Goal: Transaction & Acquisition: Purchase product/service

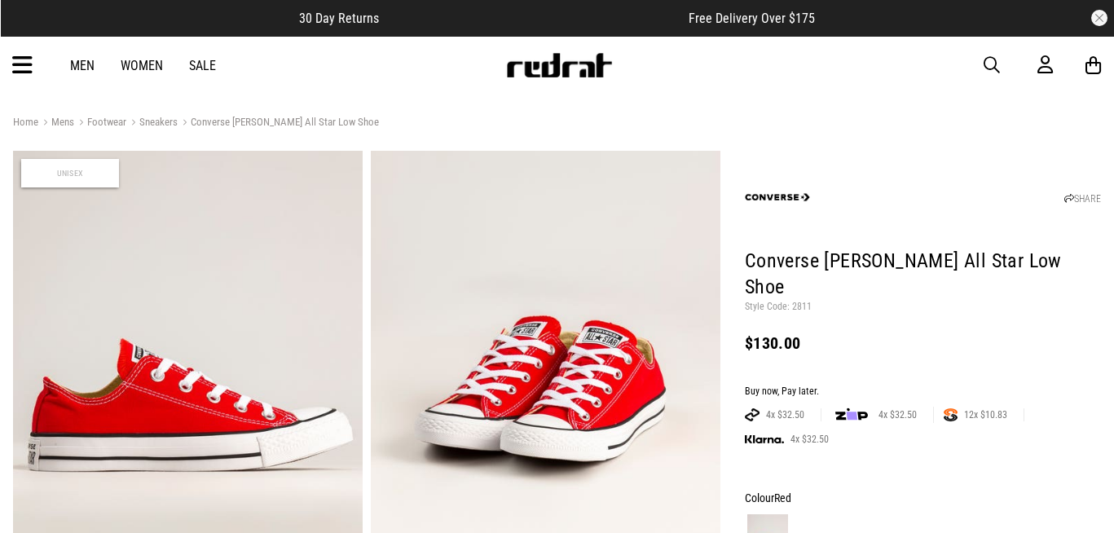
click at [992, 67] on span "button" at bounding box center [991, 65] width 16 height 20
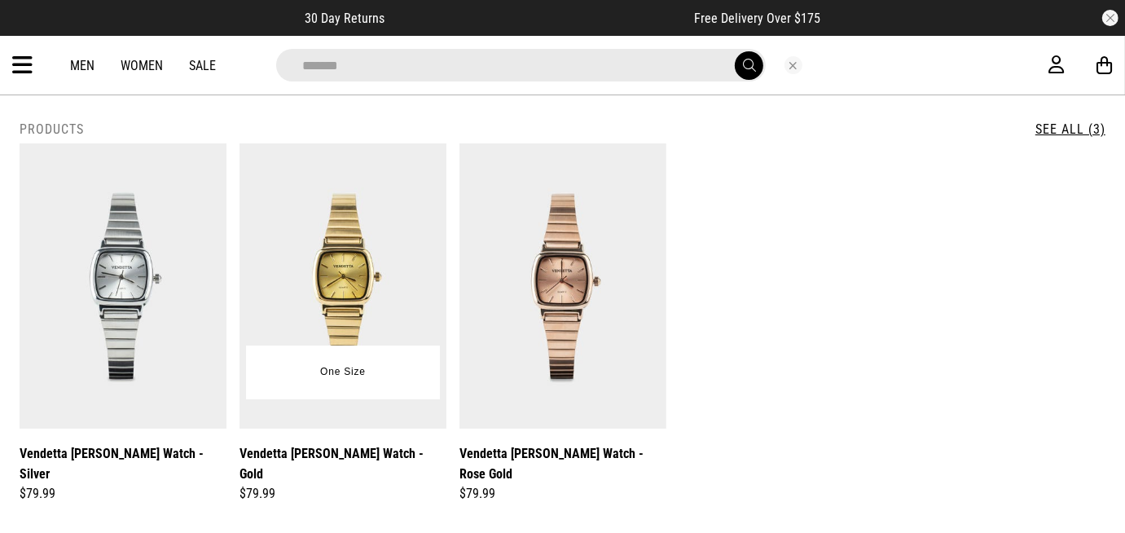
type input "*******"
click at [323, 246] on img at bounding box center [343, 285] width 207 height 285
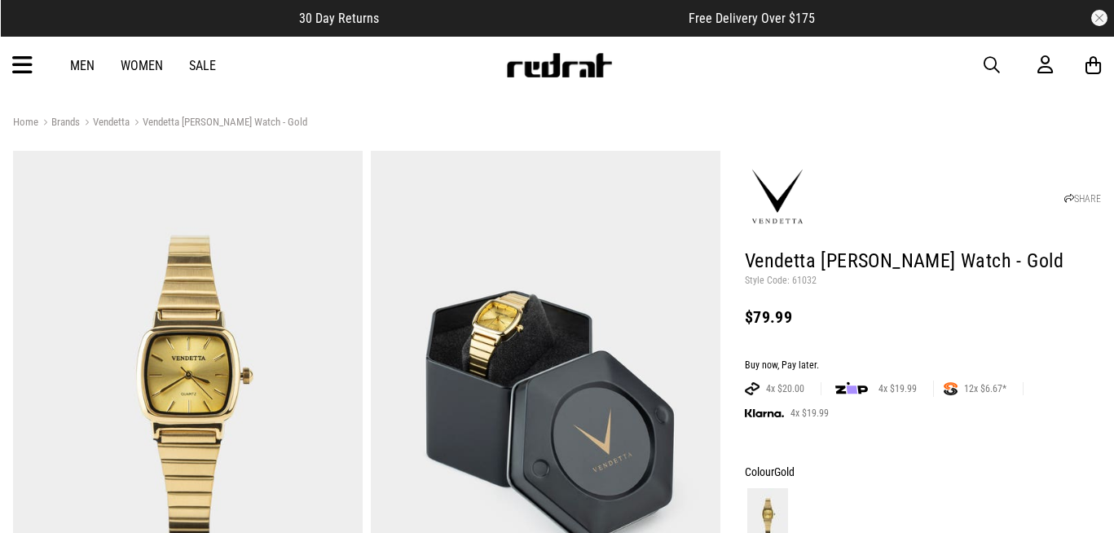
click at [989, 68] on span "button" at bounding box center [991, 65] width 16 height 20
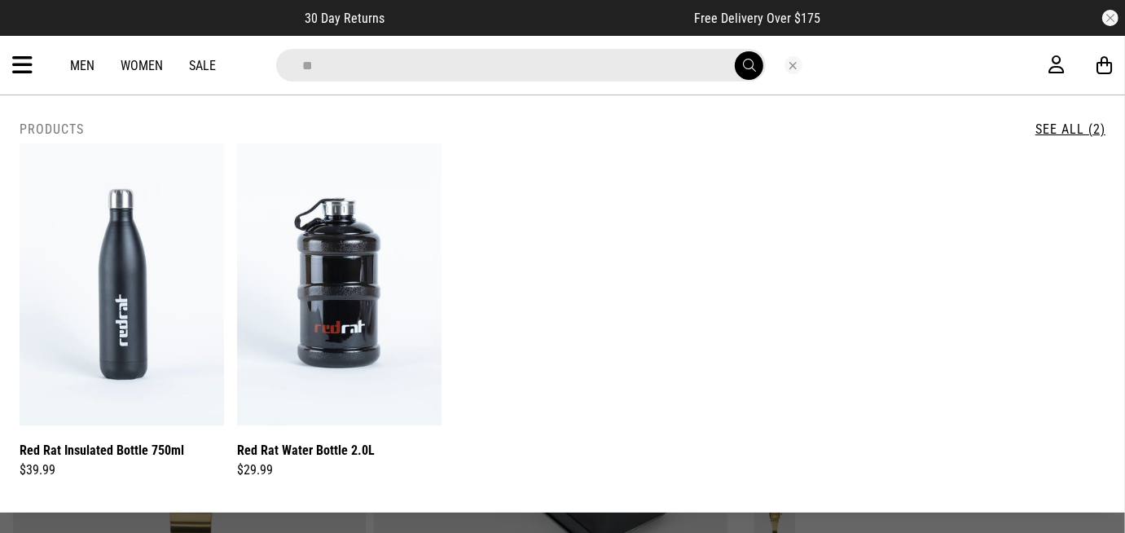
type input "*"
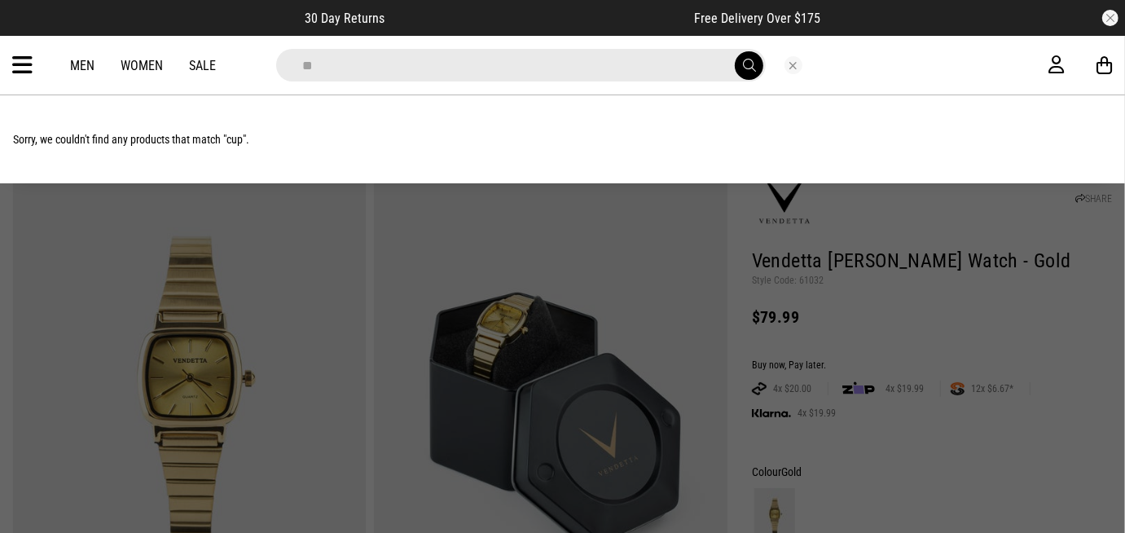
type input "*"
click at [17, 66] on icon at bounding box center [22, 65] width 20 height 27
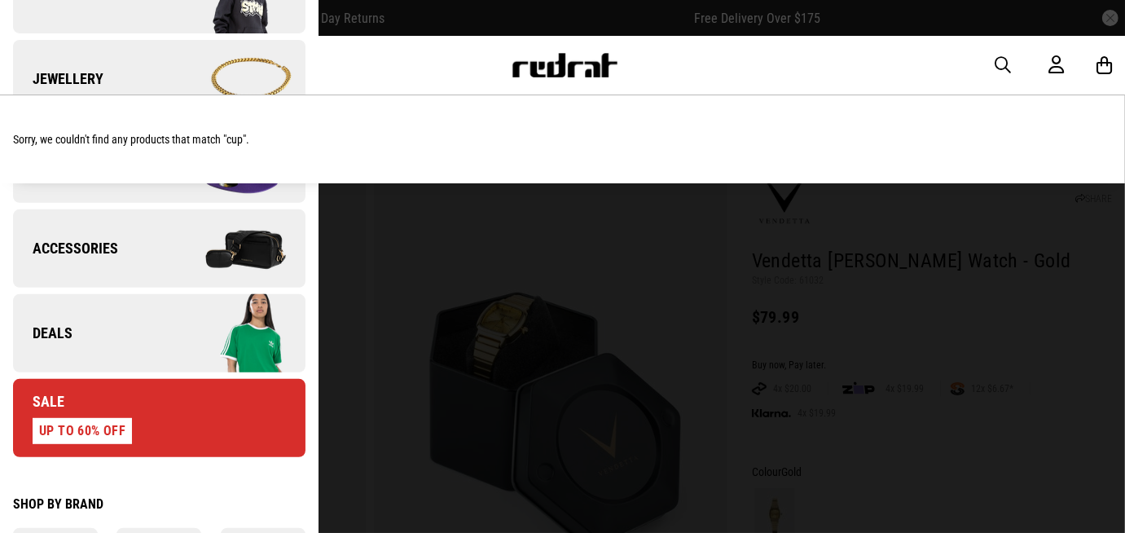
scroll to position [479, 0]
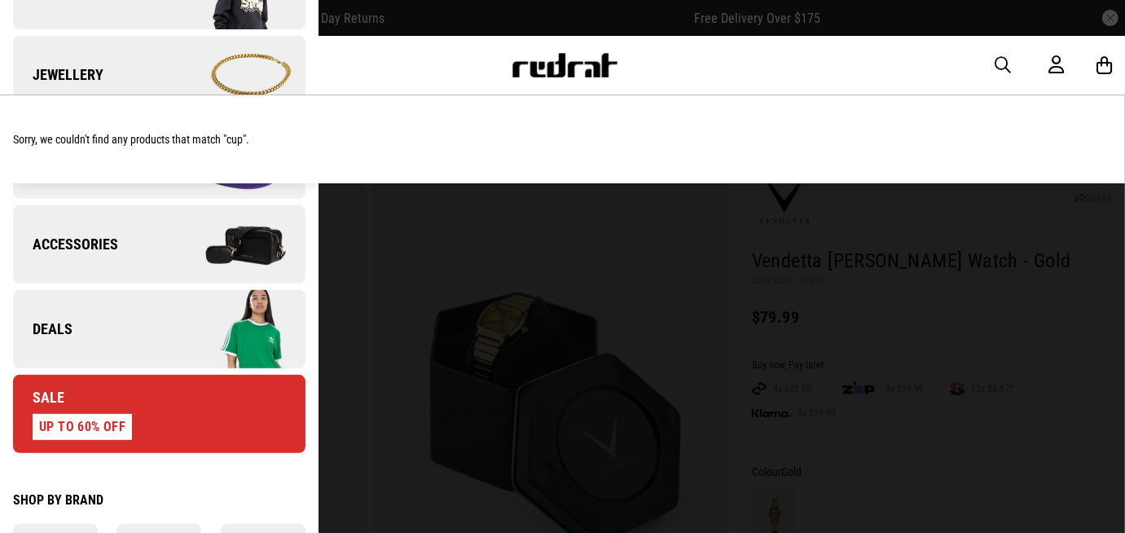
click at [149, 248] on link "Accessories" at bounding box center [159, 244] width 292 height 78
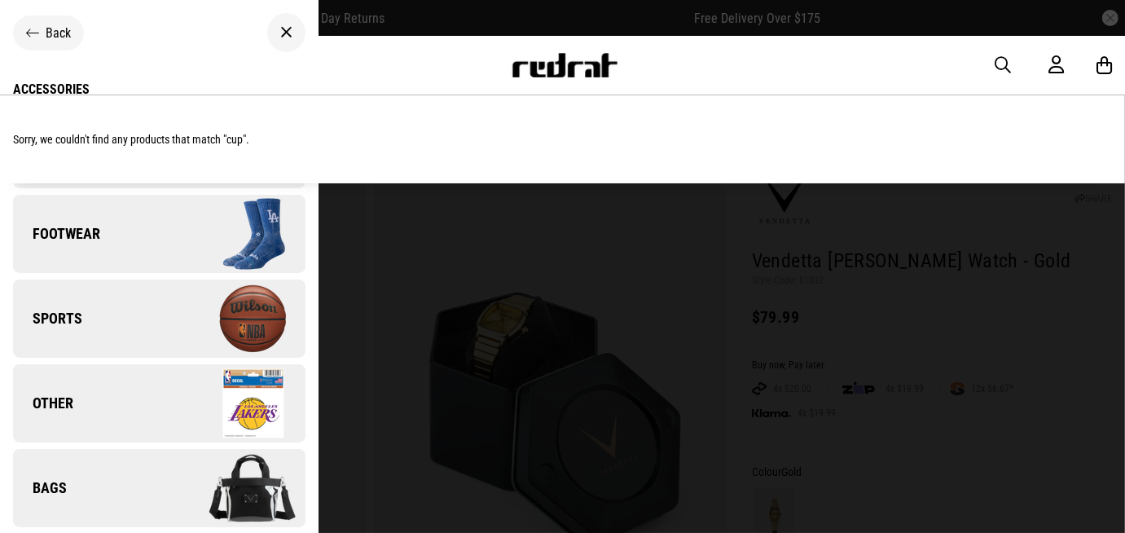
scroll to position [4, 0]
click at [46, 86] on div "Accessories" at bounding box center [159, 88] width 292 height 15
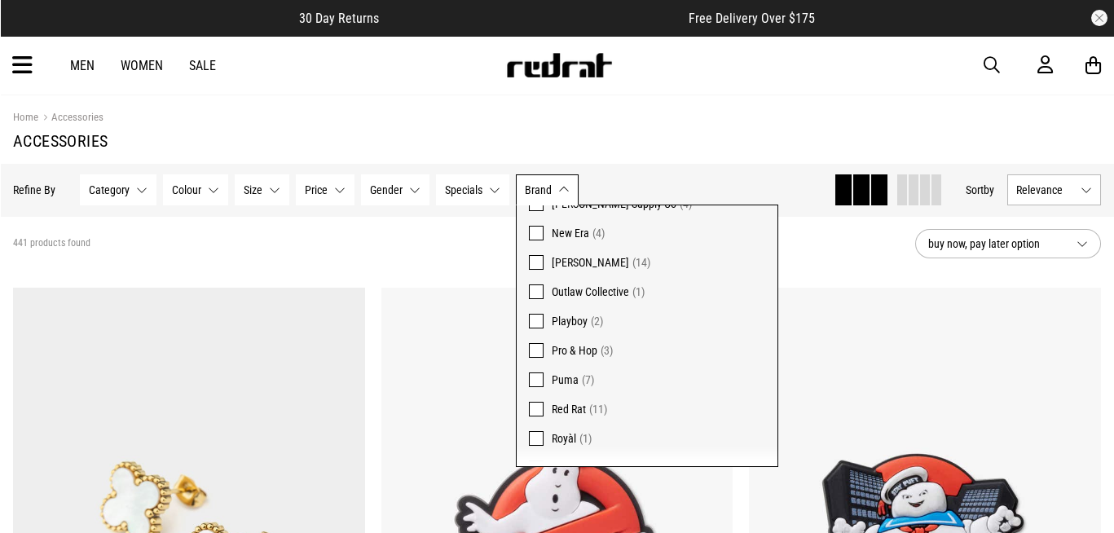
scroll to position [156, 0]
click at [571, 439] on span "Royàl" at bounding box center [564, 438] width 24 height 13
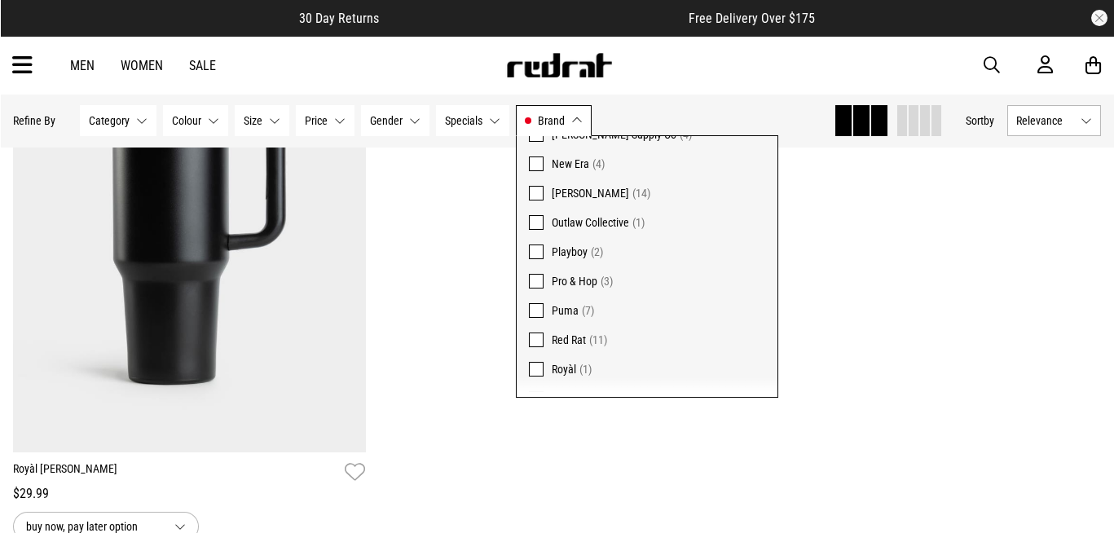
click at [481, 265] on div "**********" at bounding box center [557, 266] width 1104 height 614
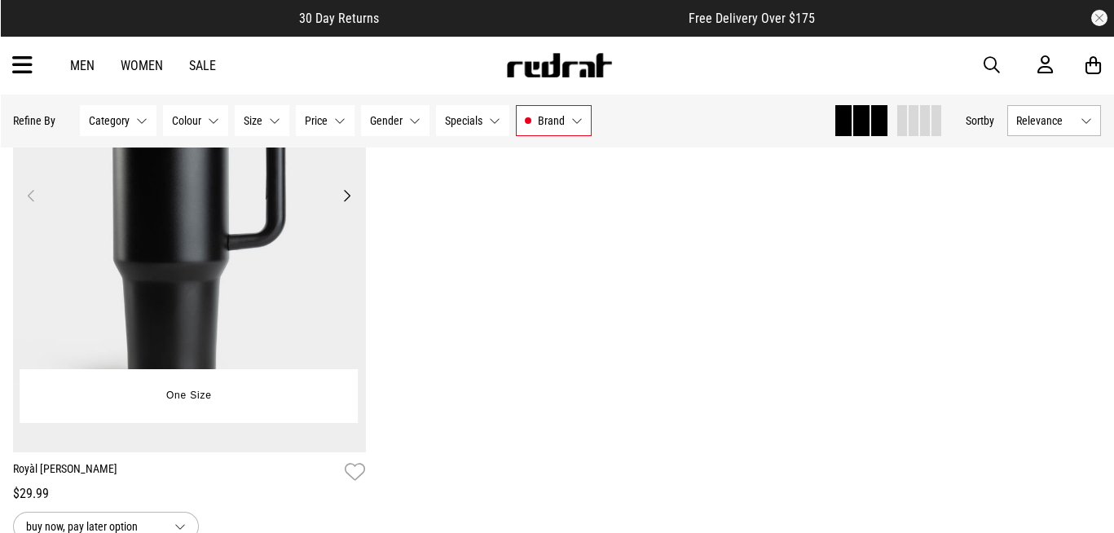
scroll to position [348, 0]
click at [151, 265] on img at bounding box center [189, 205] width 352 height 493
